Goal: Task Accomplishment & Management: Complete application form

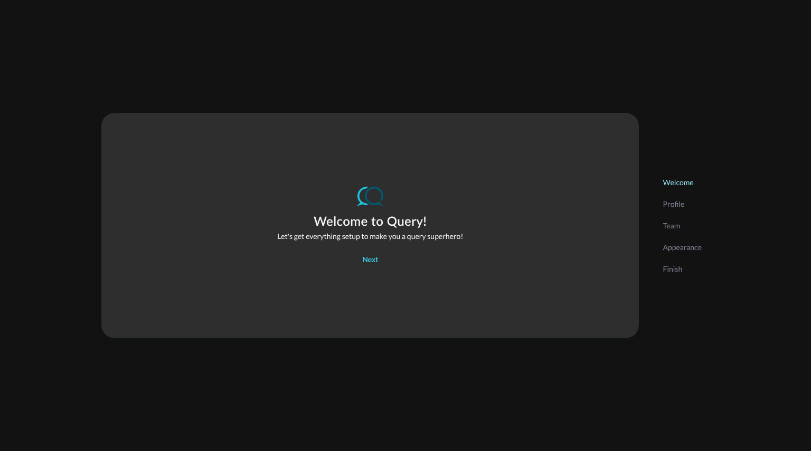
click at [374, 258] on button "Next" at bounding box center [370, 260] width 29 height 17
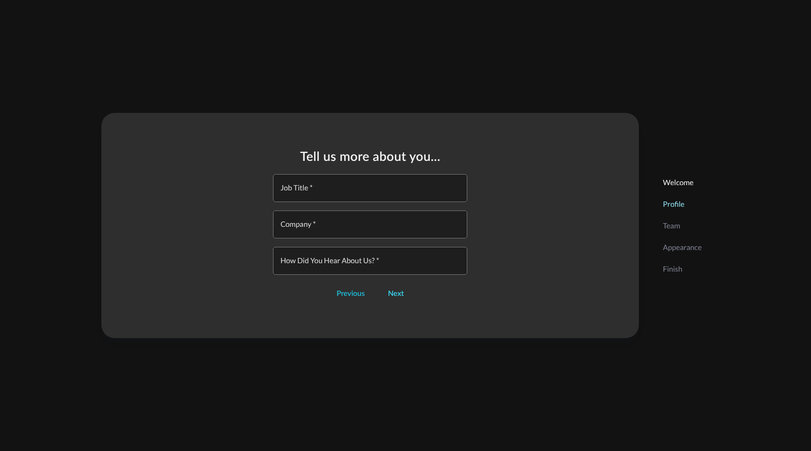
click at [396, 294] on button "Next" at bounding box center [396, 294] width 29 height 17
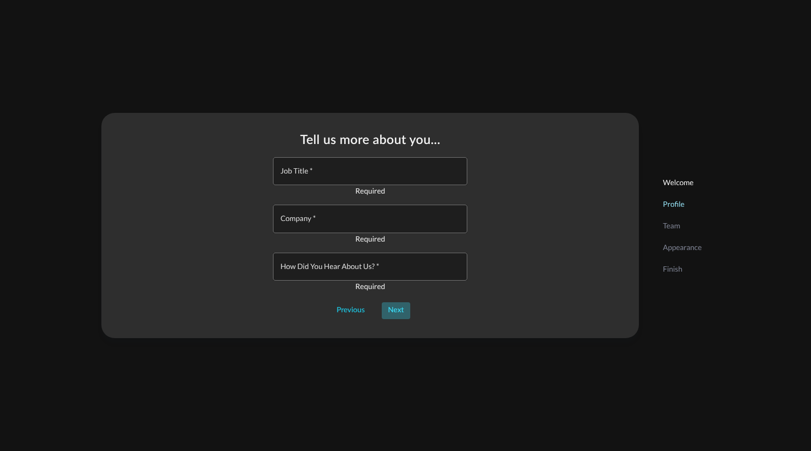
click at [394, 308] on button "Next" at bounding box center [396, 311] width 29 height 17
click at [359, 312] on button "Previous" at bounding box center [350, 311] width 41 height 17
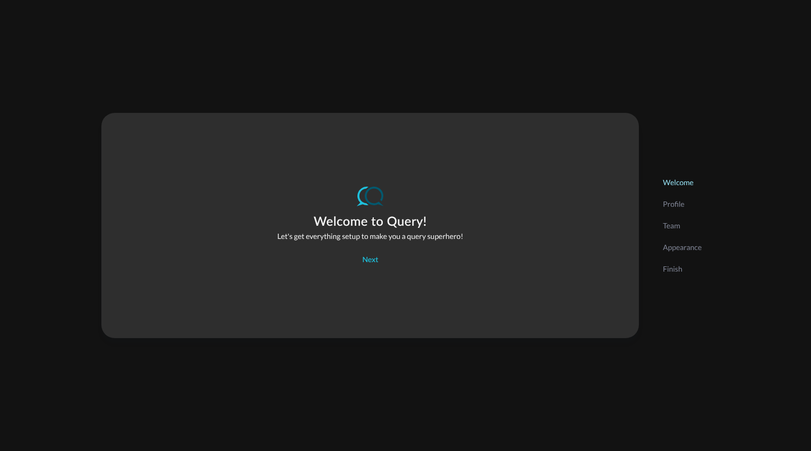
click at [670, 201] on p "Profile" at bounding box center [682, 204] width 39 height 11
click at [372, 262] on button "Next" at bounding box center [370, 260] width 29 height 17
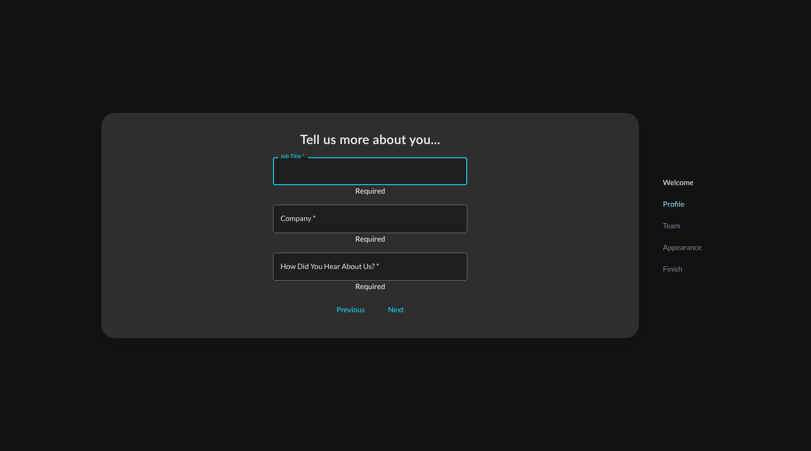
click at [380, 173] on input "Job Title   *" at bounding box center [373, 171] width 188 height 28
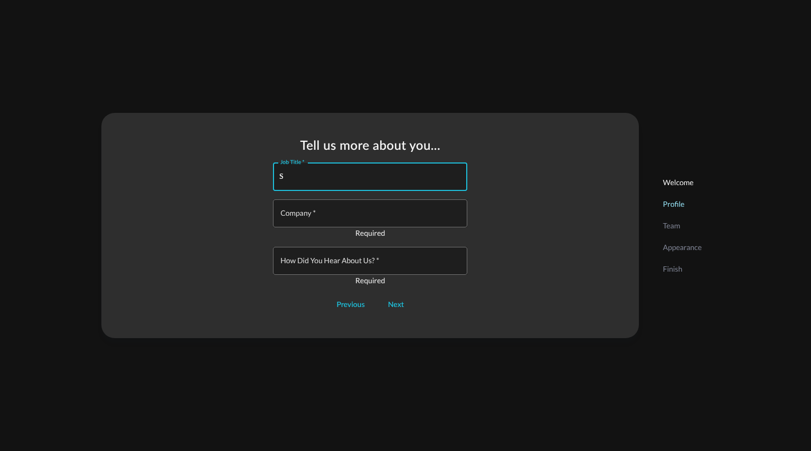
type input "S"
